Goal: Information Seeking & Learning: Learn about a topic

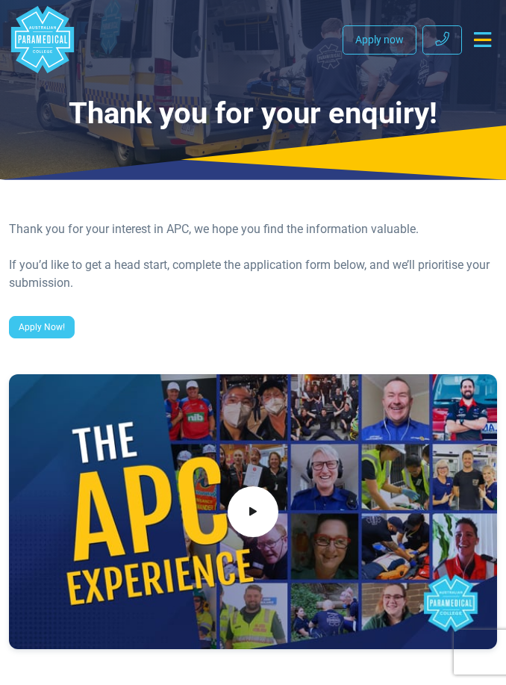
click at [481, 36] on icon "Toggle navigation" at bounding box center [482, 39] width 17 height 15
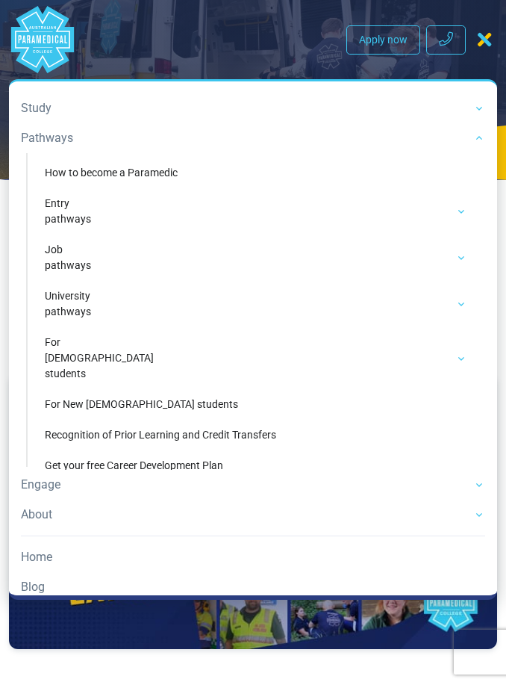
click at [67, 131] on link "Pathways" at bounding box center [253, 138] width 465 height 30
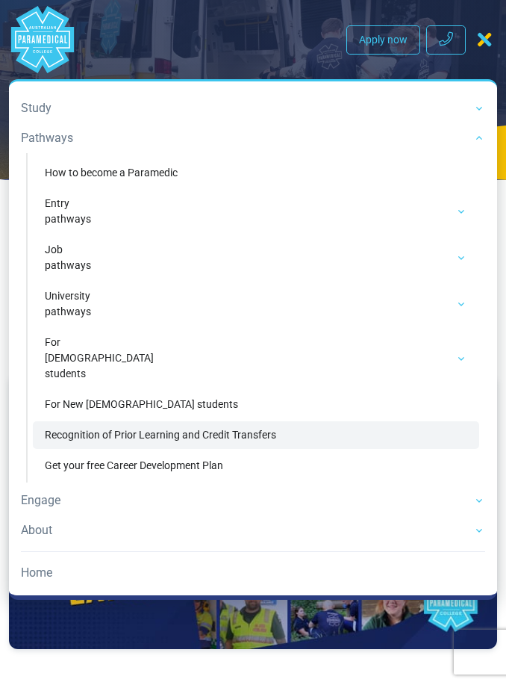
scroll to position [24, 0]
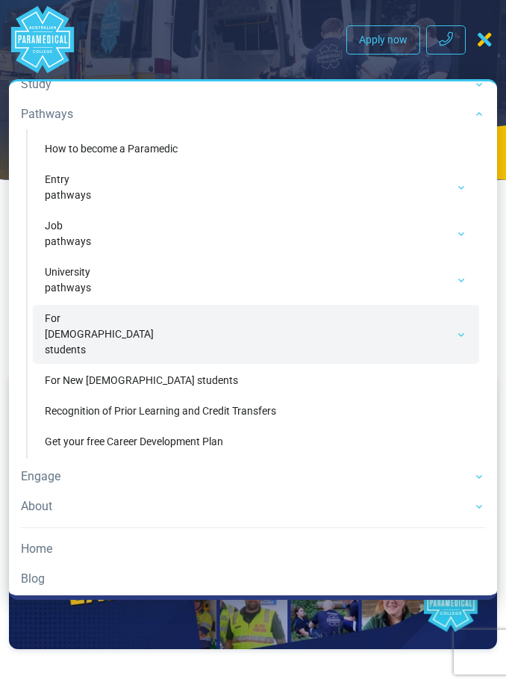
click at [438, 326] on link "For [DEMOGRAPHIC_DATA] students" at bounding box center [256, 334] width 447 height 59
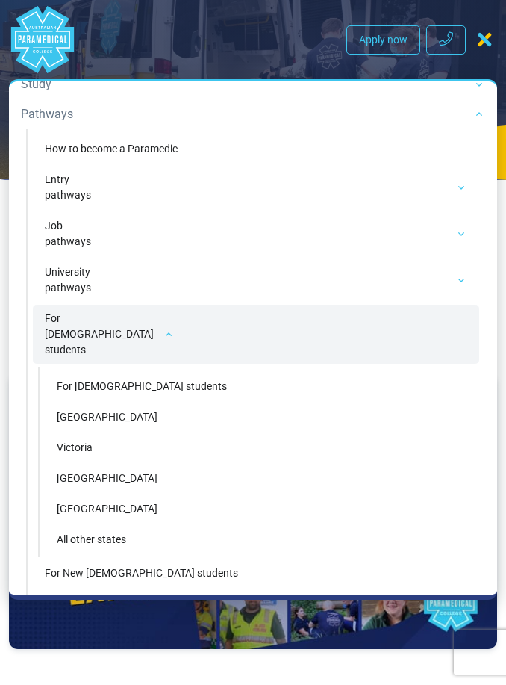
click at [438, 328] on link "For [DEMOGRAPHIC_DATA] students" at bounding box center [256, 334] width 447 height 59
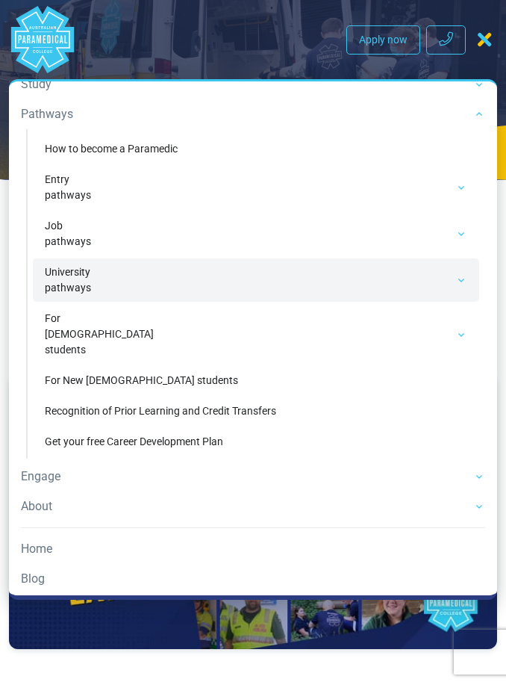
click at [444, 285] on link "University pathways" at bounding box center [256, 279] width 447 height 43
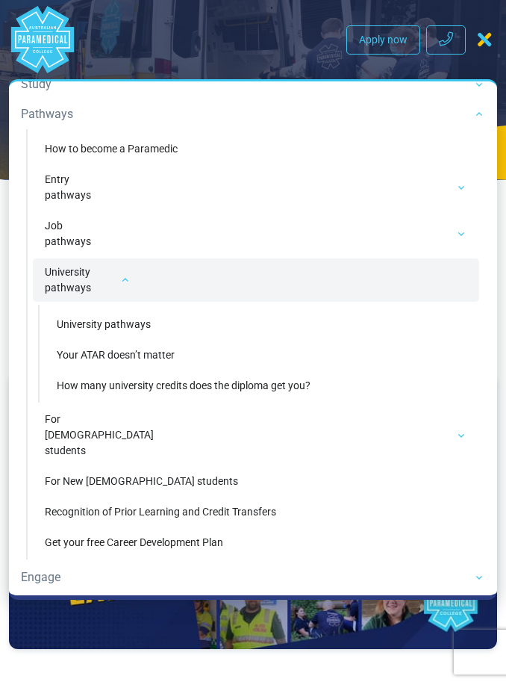
click at [452, 286] on link "University pathways" at bounding box center [256, 279] width 447 height 43
click at [452, 282] on link "University pathways" at bounding box center [256, 279] width 447 height 43
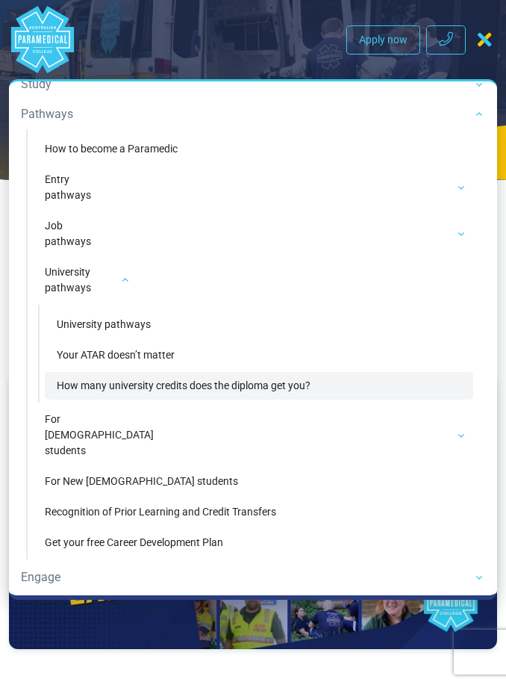
click at [217, 394] on link "How many university credits does the diploma get you?" at bounding box center [259, 386] width 429 height 28
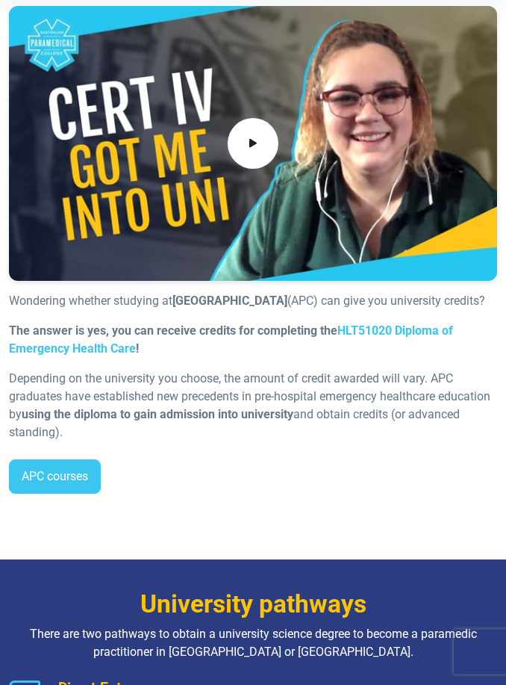
scroll to position [298, 0]
click at [79, 494] on link "APC courses" at bounding box center [55, 476] width 92 height 34
